Goal: Transaction & Acquisition: Download file/media

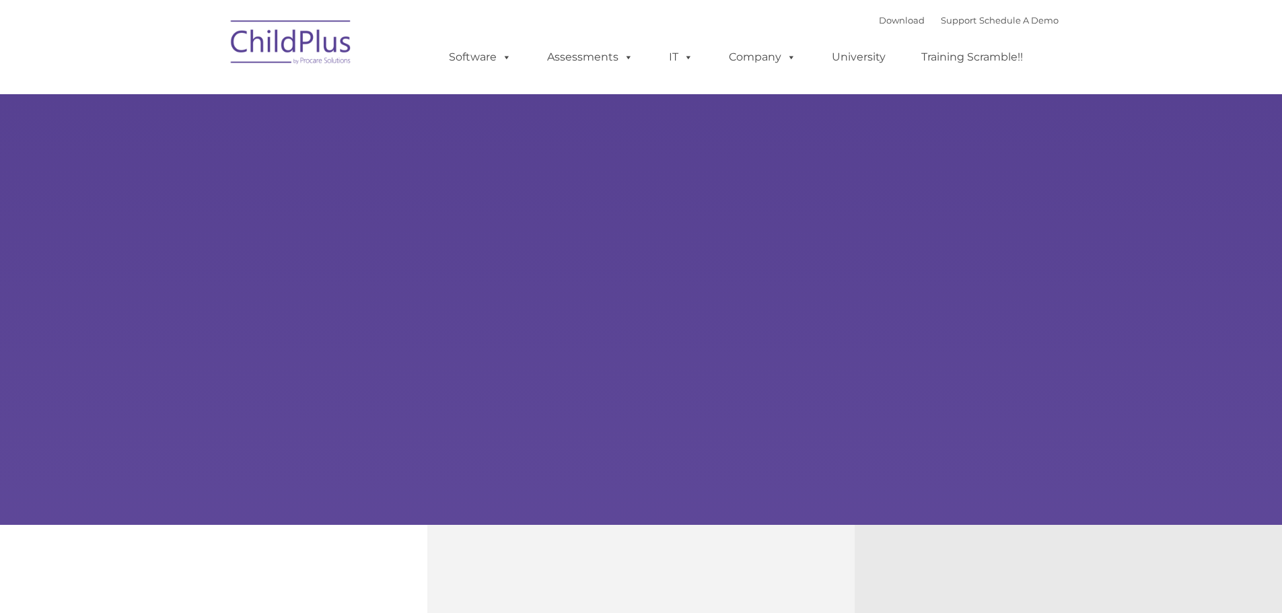
type input ""
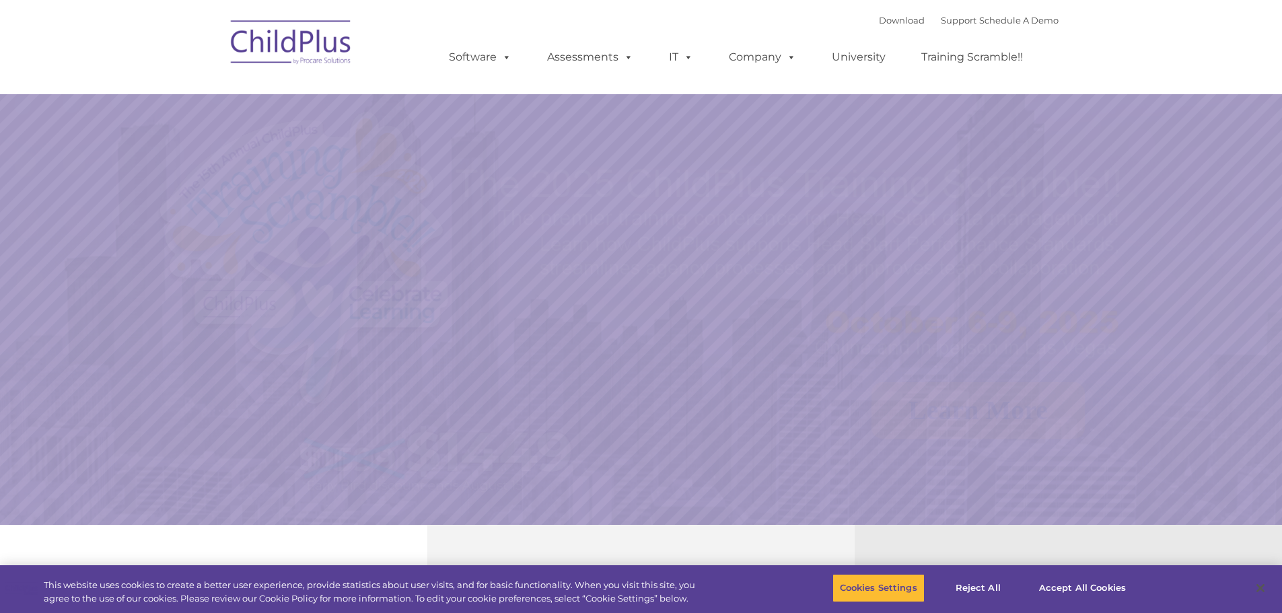
select select "MEDIUM"
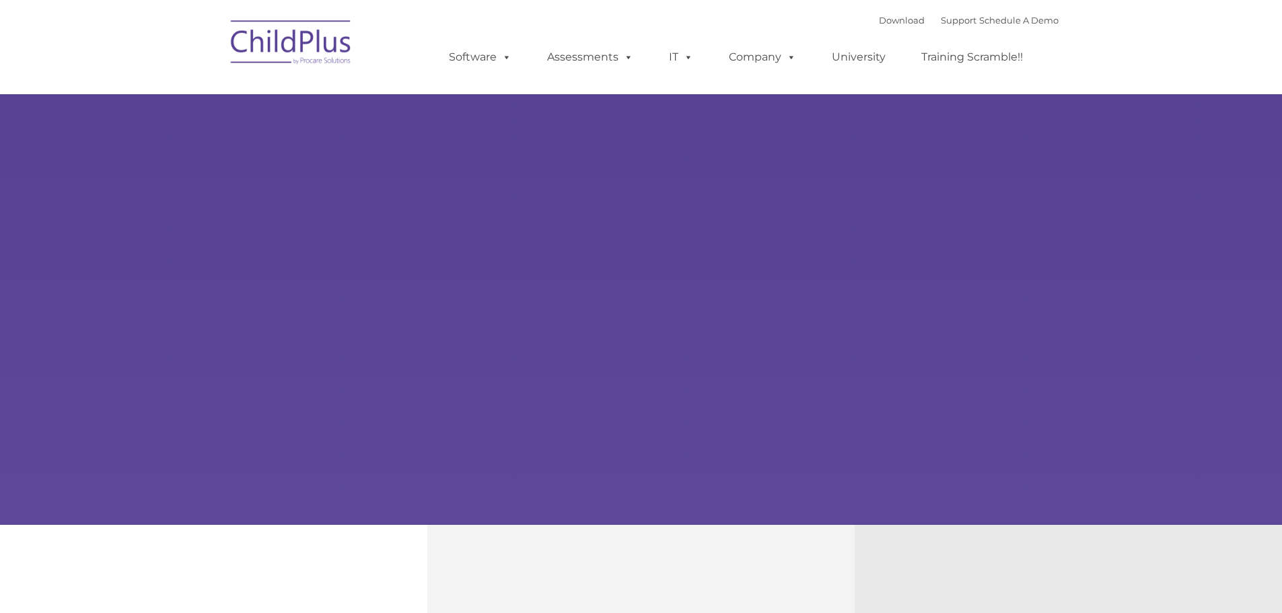
type input ""
click at [371, 179] on div "Learn More Request a Demo The Future of ChildPlus is Here! Boost your productiv…" at bounding box center [641, 262] width 1282 height 525
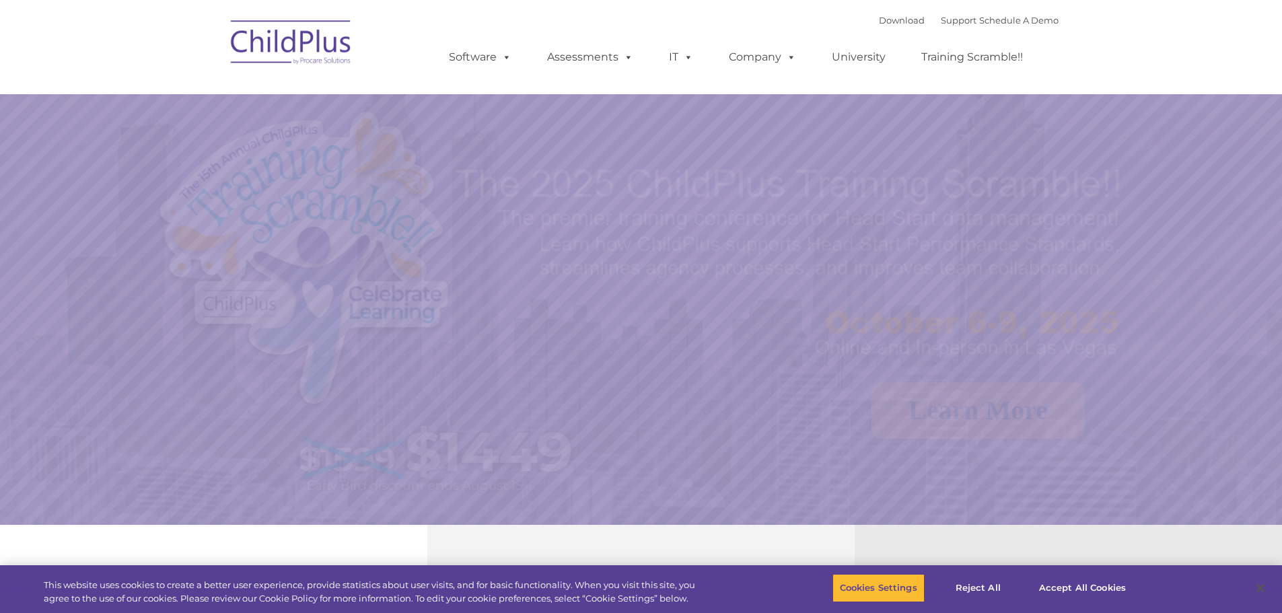
select select "MEDIUM"
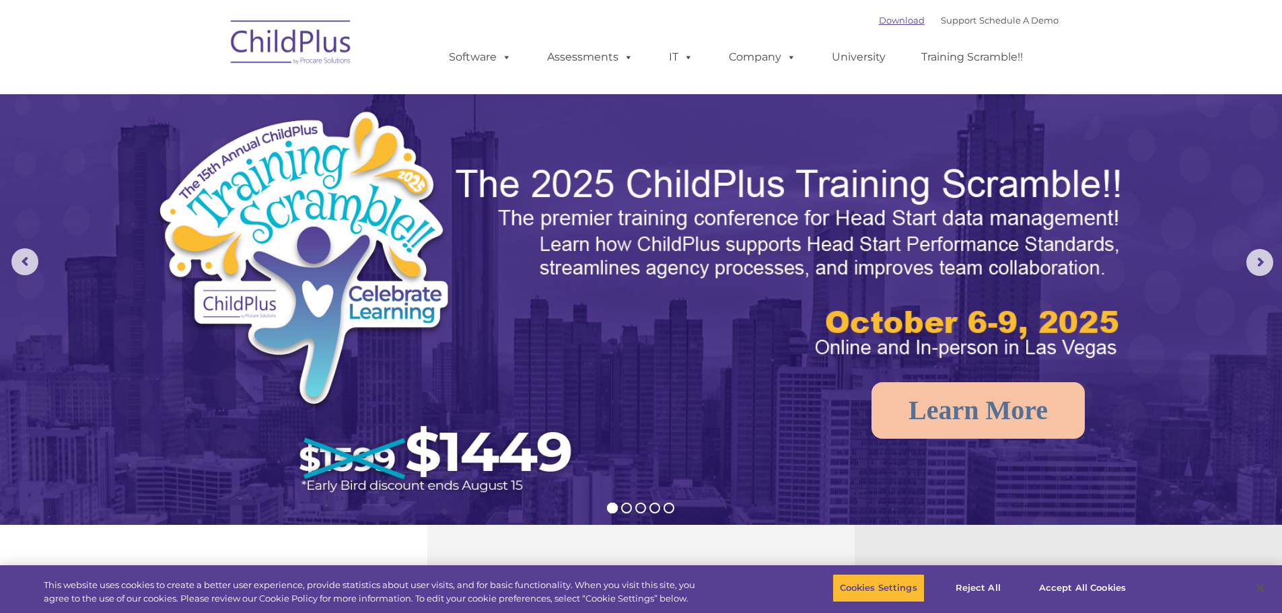
click at [879, 19] on link "Download" at bounding box center [902, 20] width 46 height 11
